Goal: Information Seeking & Learning: Learn about a topic

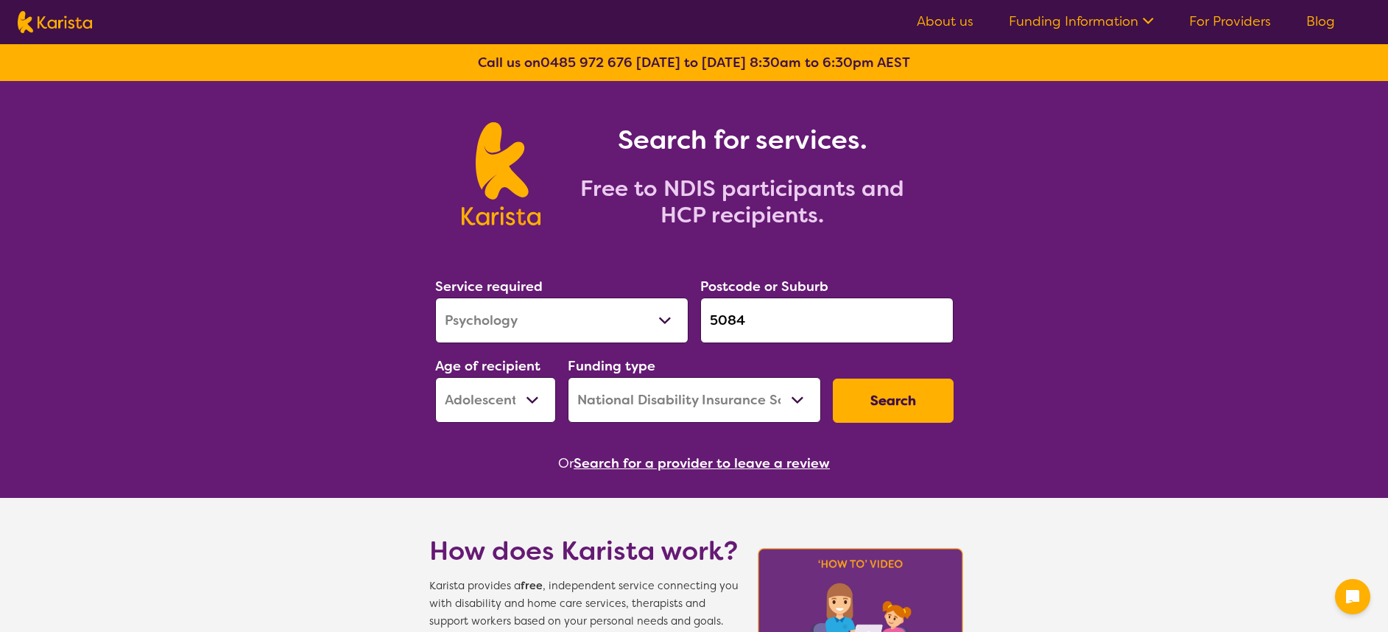
select select "Psychology"
select select "AS"
select select "NDIS"
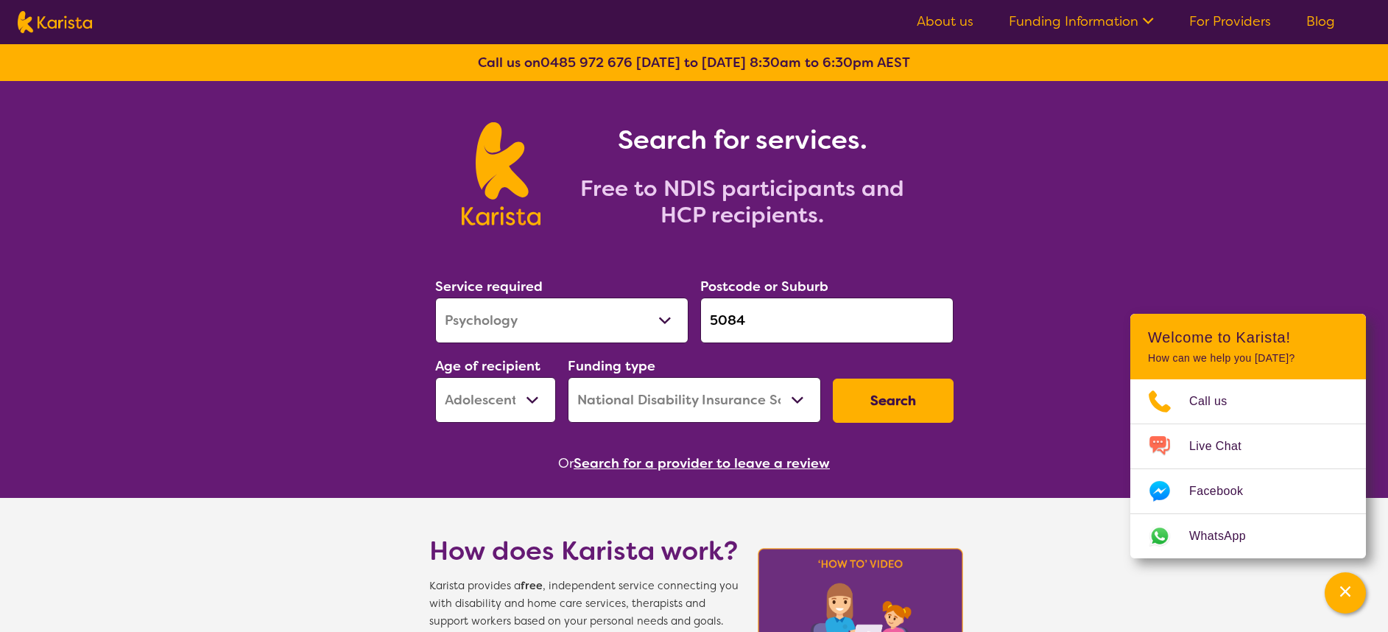
select select "NDIS Plan management"
click at [435, 297] on select "Allied Health Assistant Assessment ([MEDICAL_DATA] or [MEDICAL_DATA]) Behaviour…" at bounding box center [561, 320] width 253 height 46
click at [516, 413] on select "Early Childhood - 0 to 9 Child - 10 to 11 Adolescent - 12 to 17 Adult - 18 to 6…" at bounding box center [495, 400] width 121 height 46
click at [944, 453] on div "Or Search for a provider to leave a review" at bounding box center [694, 463] width 530 height 22
click at [928, 399] on button "Search" at bounding box center [893, 400] width 121 height 44
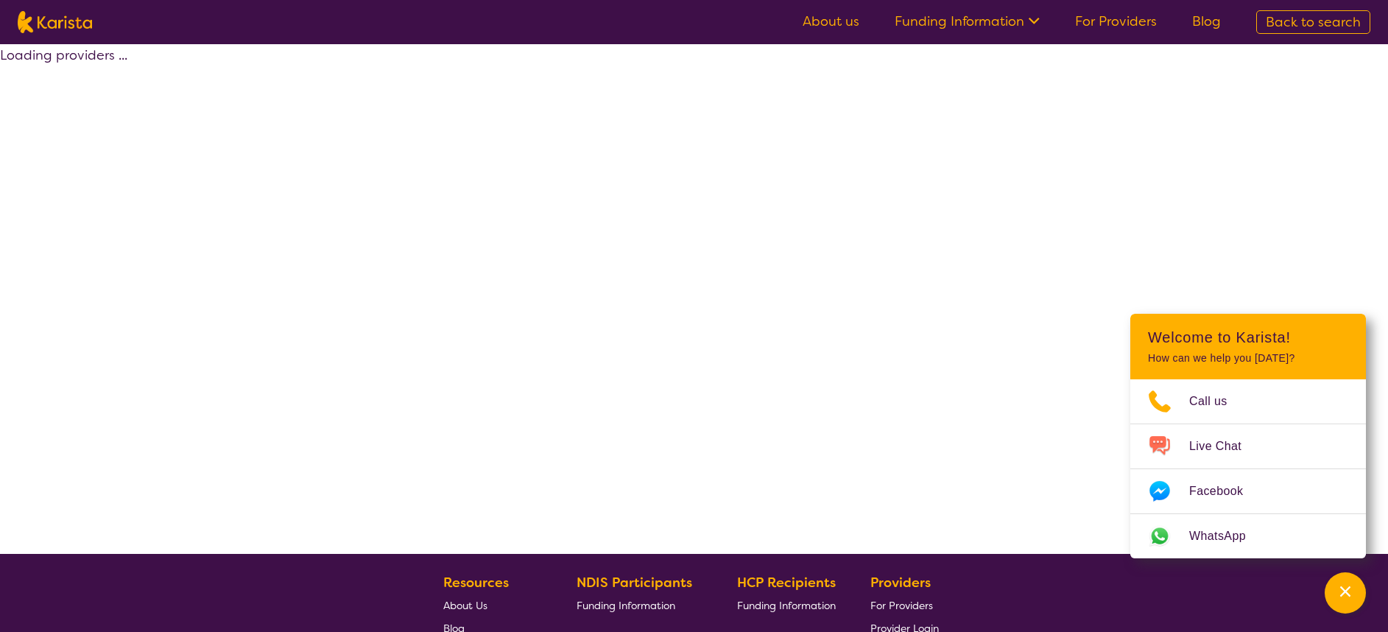
select select "by_score"
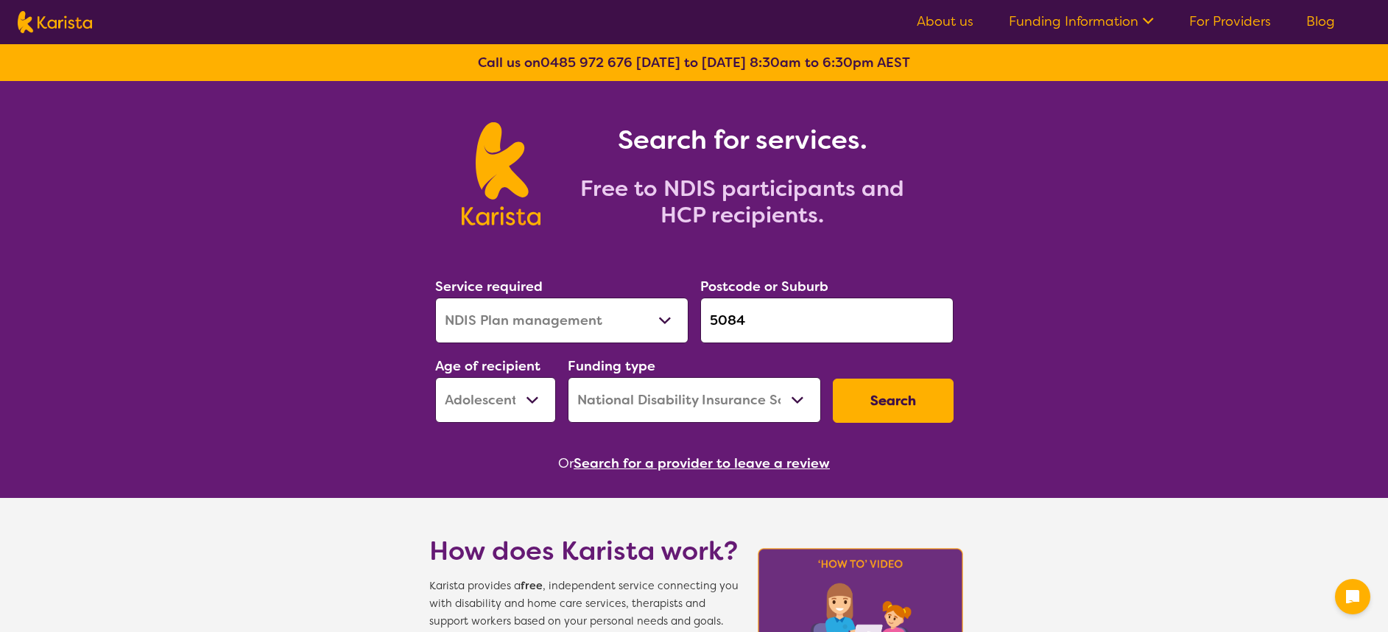
select select "NDIS Plan management"
select select "AS"
select select "NDIS"
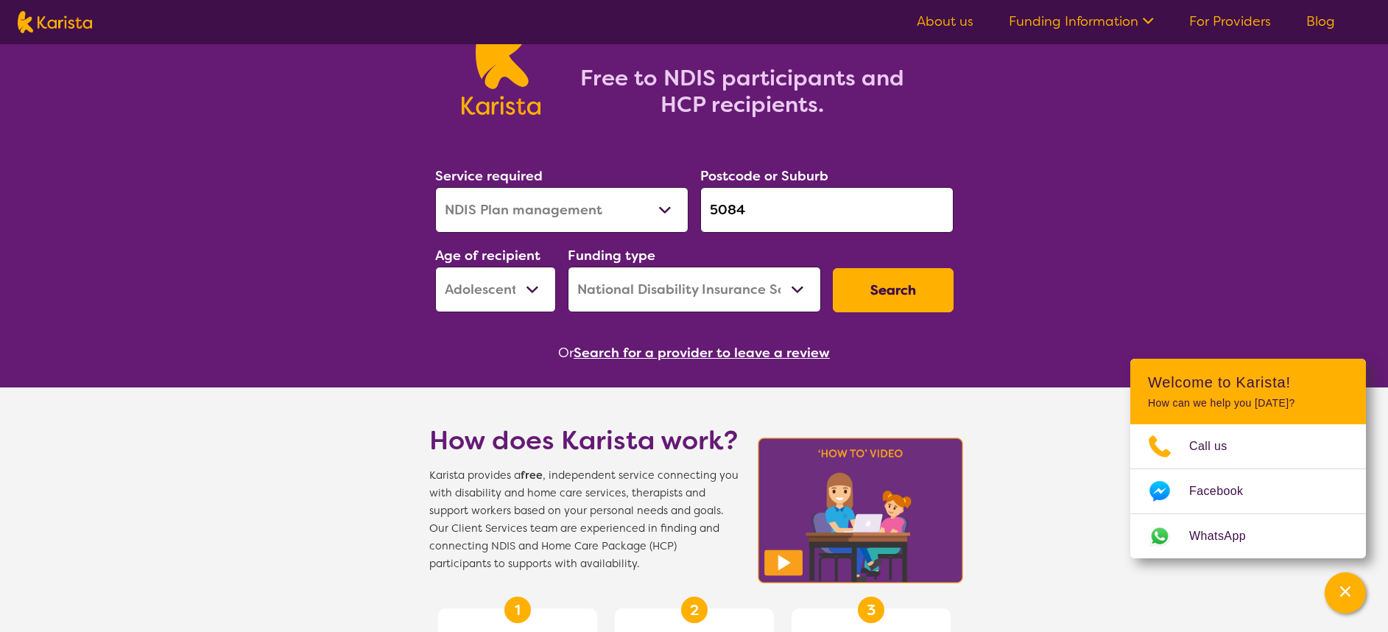
select select "Employment Support"
click at [435, 187] on select "Allied Health Assistant Assessment ([MEDICAL_DATA] or [MEDICAL_DATA]) Behaviour…" at bounding box center [561, 210] width 253 height 46
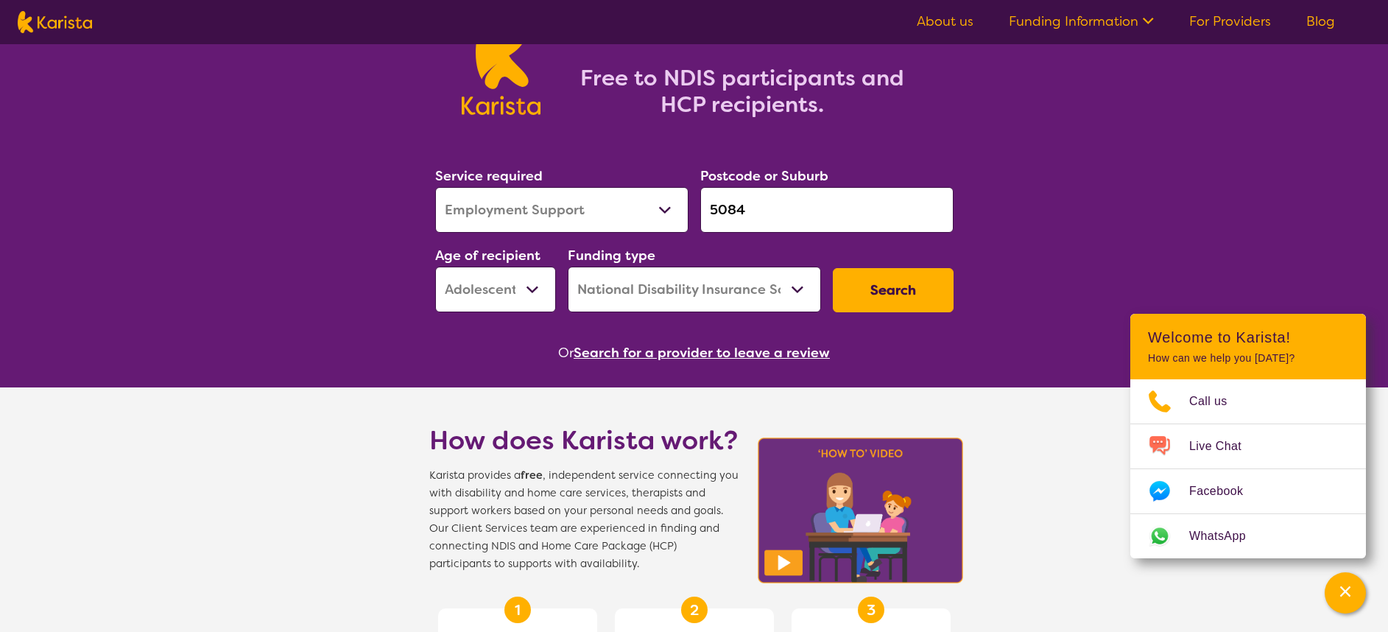
click at [539, 303] on select "Early Childhood - 0 to 9 Child - 10 to 11 Adolescent - 12 to 17 Adult - 18 to 6…" at bounding box center [495, 289] width 121 height 46
select select "AD"
click at [435, 266] on select "Early Childhood - 0 to 9 Child - 10 to 11 Adolescent - 12 to 17 Adult - 18 to 6…" at bounding box center [495, 289] width 121 height 46
click at [890, 288] on button "Search" at bounding box center [893, 290] width 121 height 44
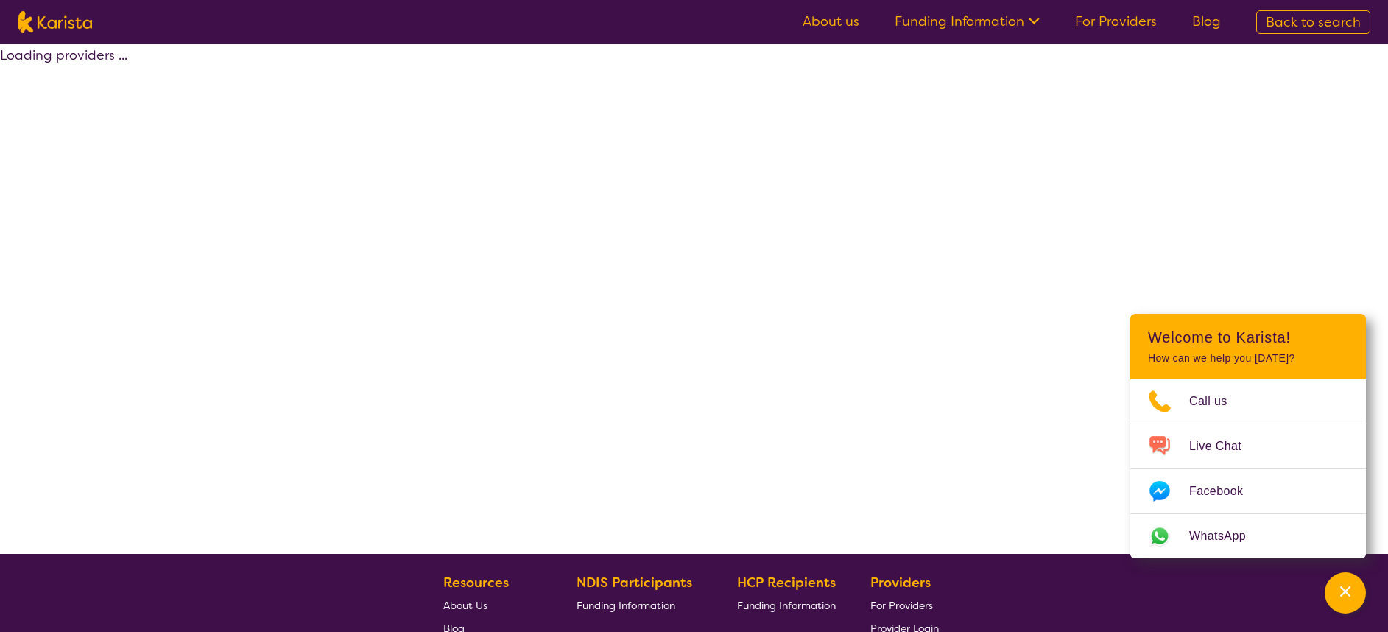
select select "NDIS"
select select "Employment Support"
select select "AD"
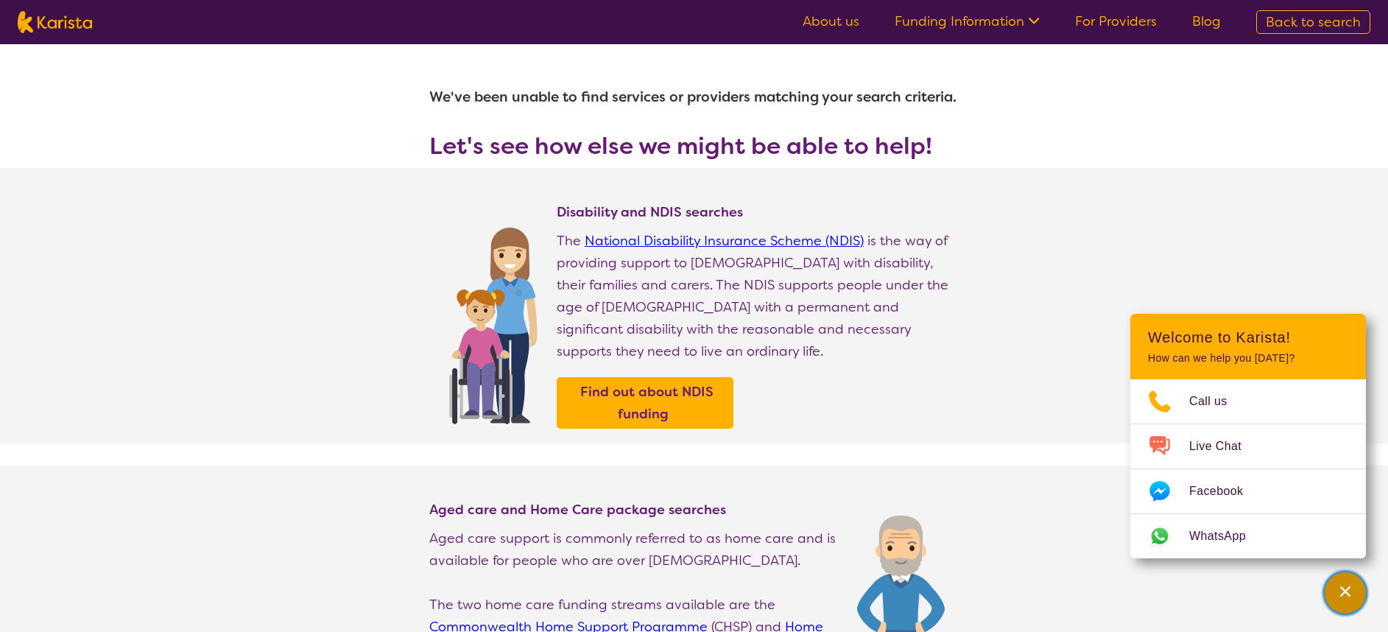
click at [1347, 594] on icon "Channel Menu" at bounding box center [1345, 591] width 10 height 10
